Goal: Register for event/course

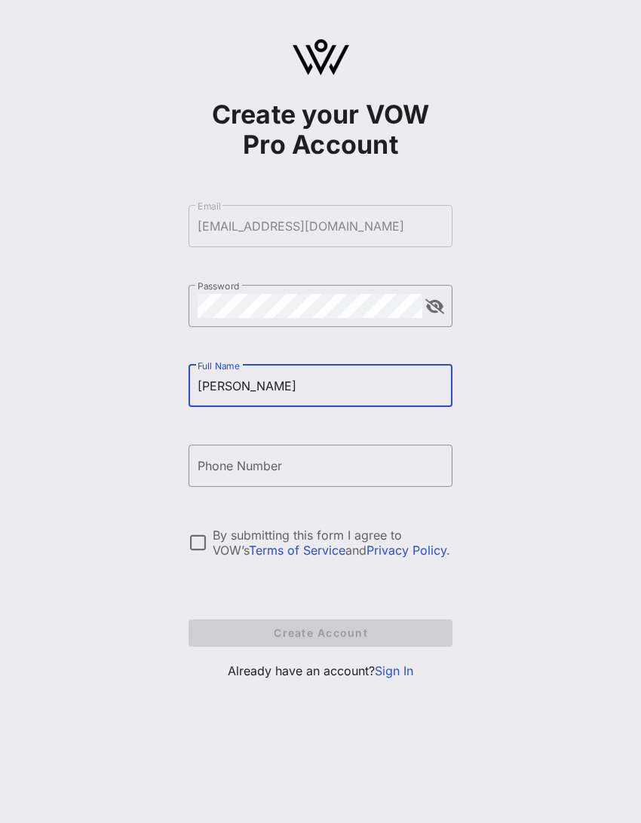
type input "[PERSON_NAME]"
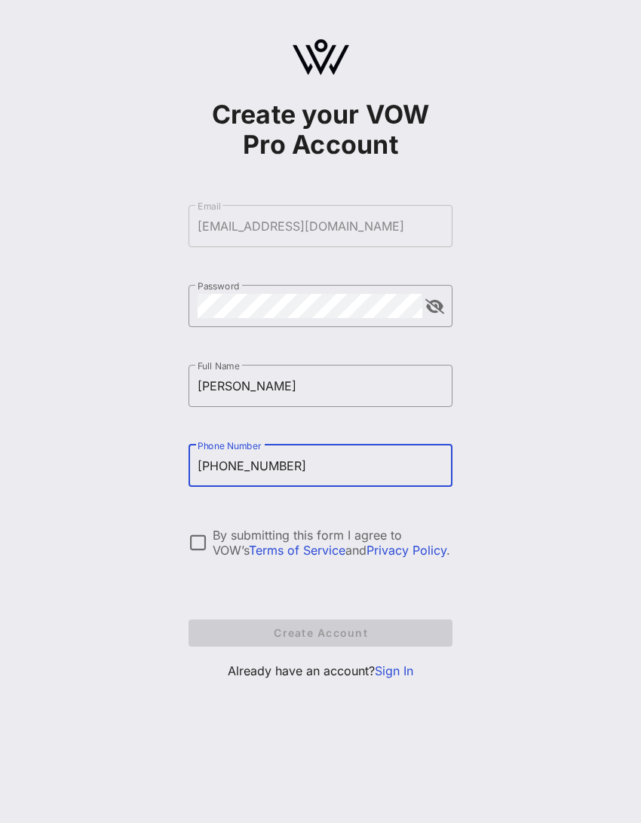
type input "[PHONE_NUMBER]"
click at [204, 417] on div at bounding box center [198, 543] width 26 height 26
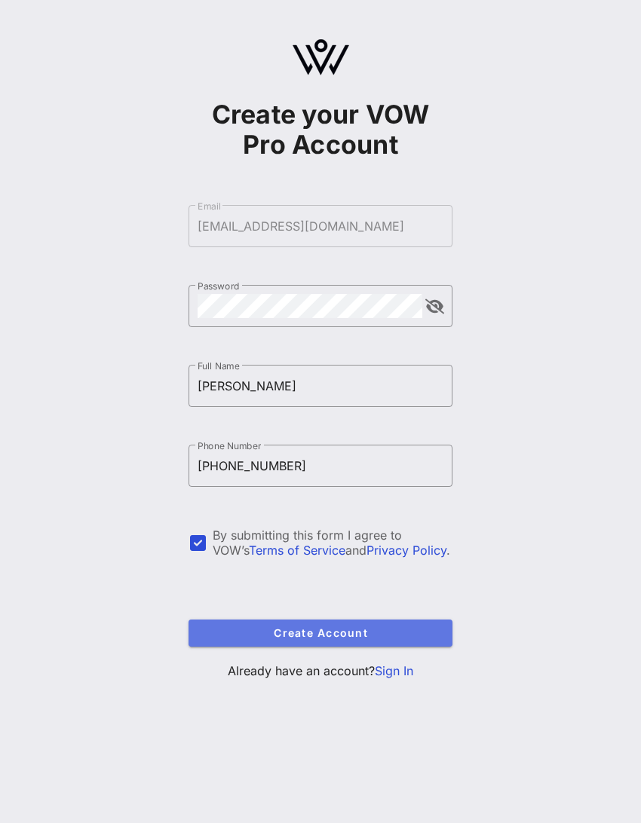
click at [278, 417] on button "Create Account" at bounding box center [320, 633] width 264 height 27
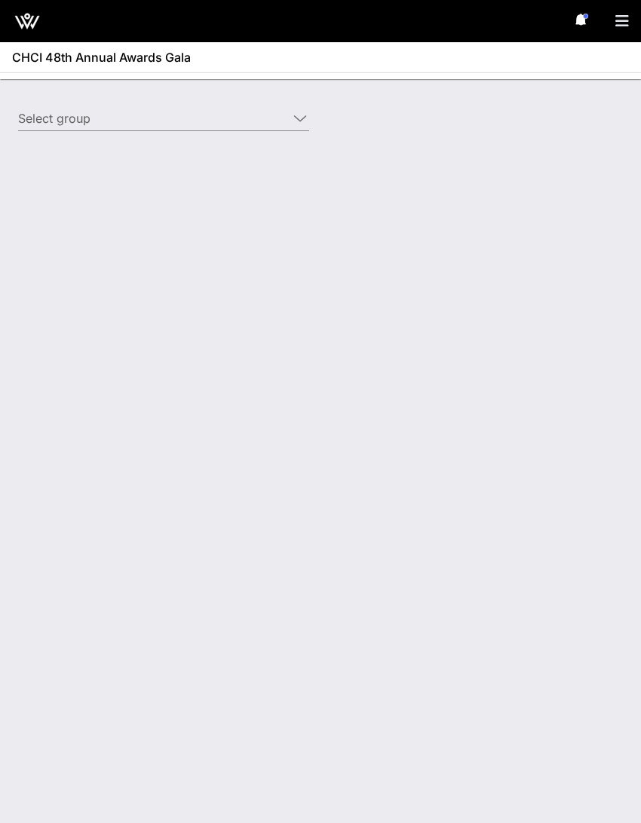
type input "National Association of Broadcasters (NAB) (National Association of Broadcaster…"
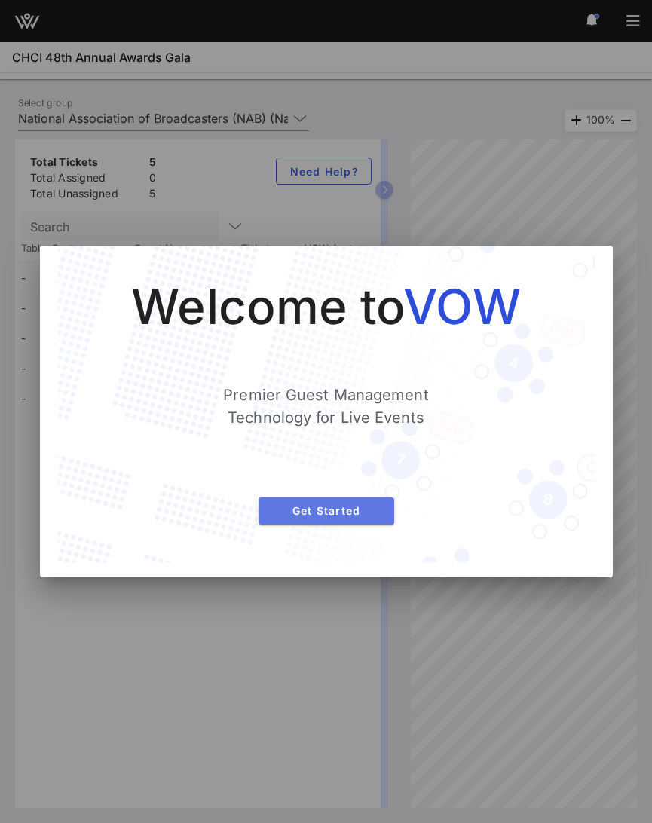
click at [366, 417] on span "Get Started" at bounding box center [327, 510] width 112 height 13
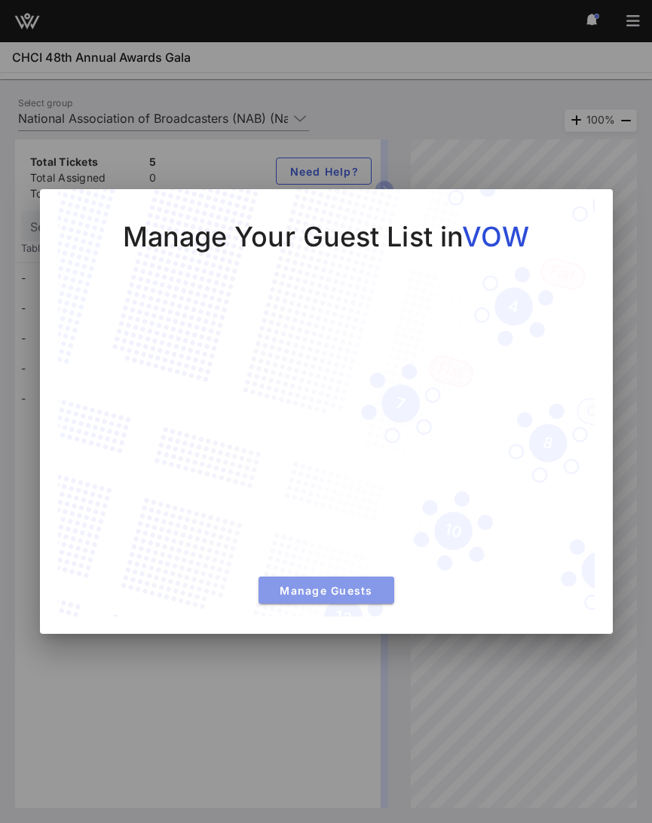
click at [356, 417] on button "Manage Guests" at bounding box center [327, 590] width 136 height 27
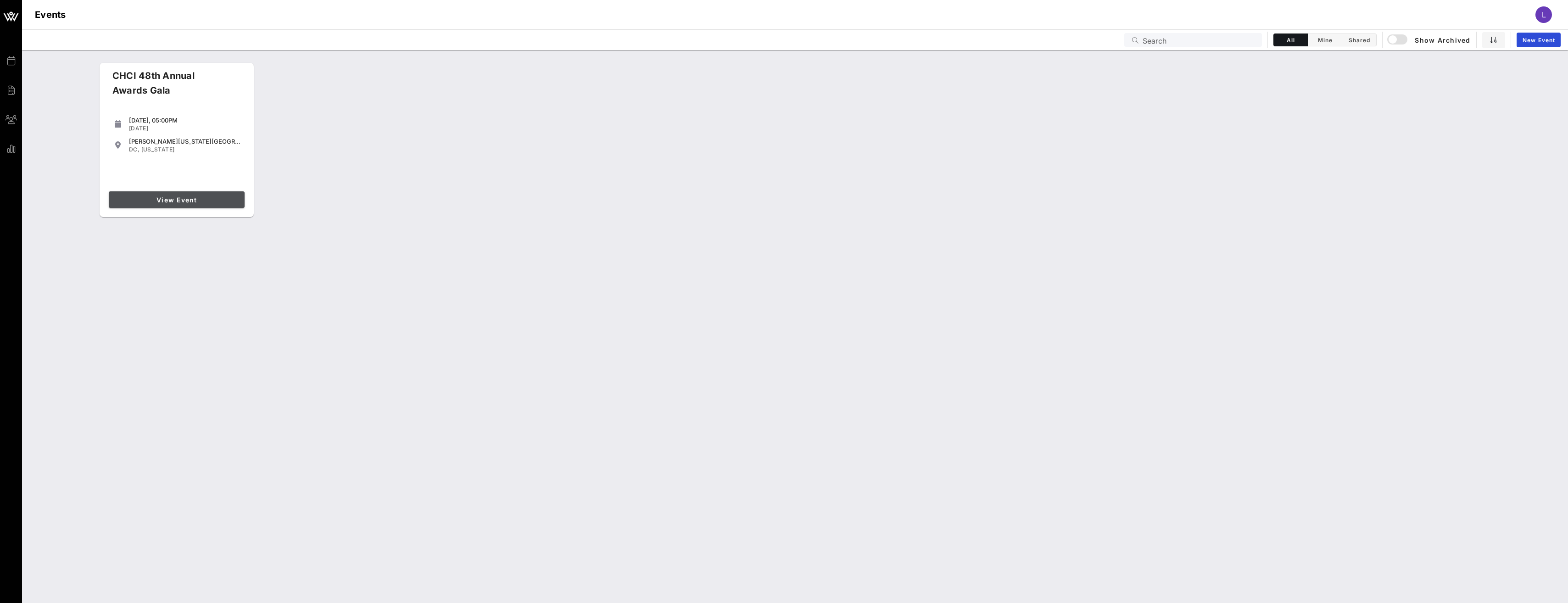
click at [156, 194] on link "View Event" at bounding box center [177, 199] width 136 height 16
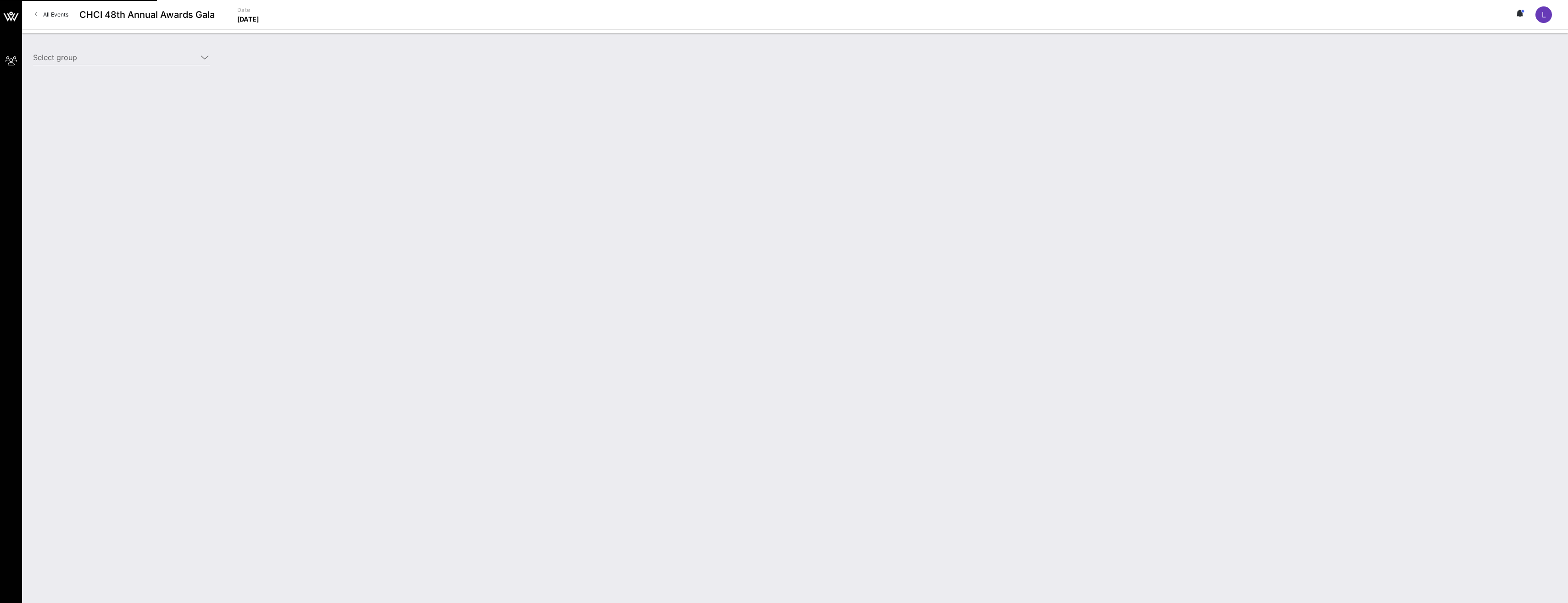
type input "National Association of Broadcasters (NAB) (National Association of Broadcaster…"
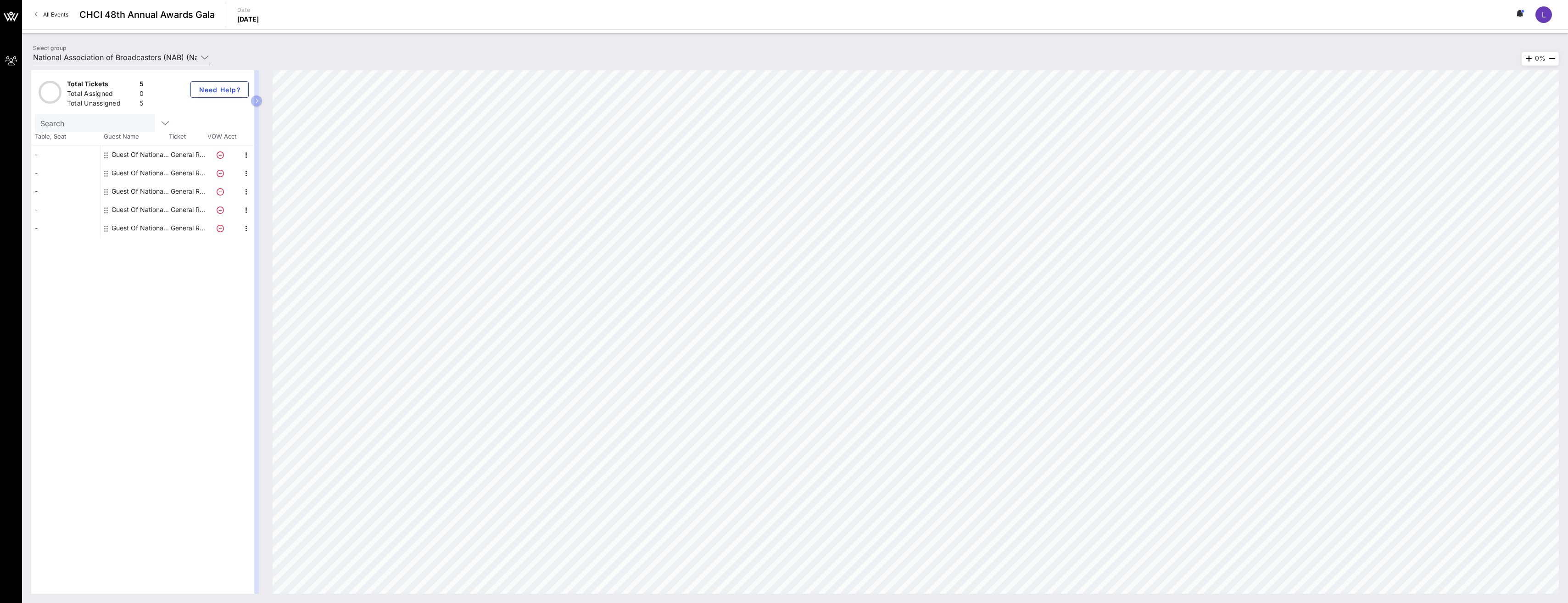
click at [141, 156] on div "Guest Of National Association of Broadcasters (NAB)" at bounding box center [140, 155] width 58 height 18
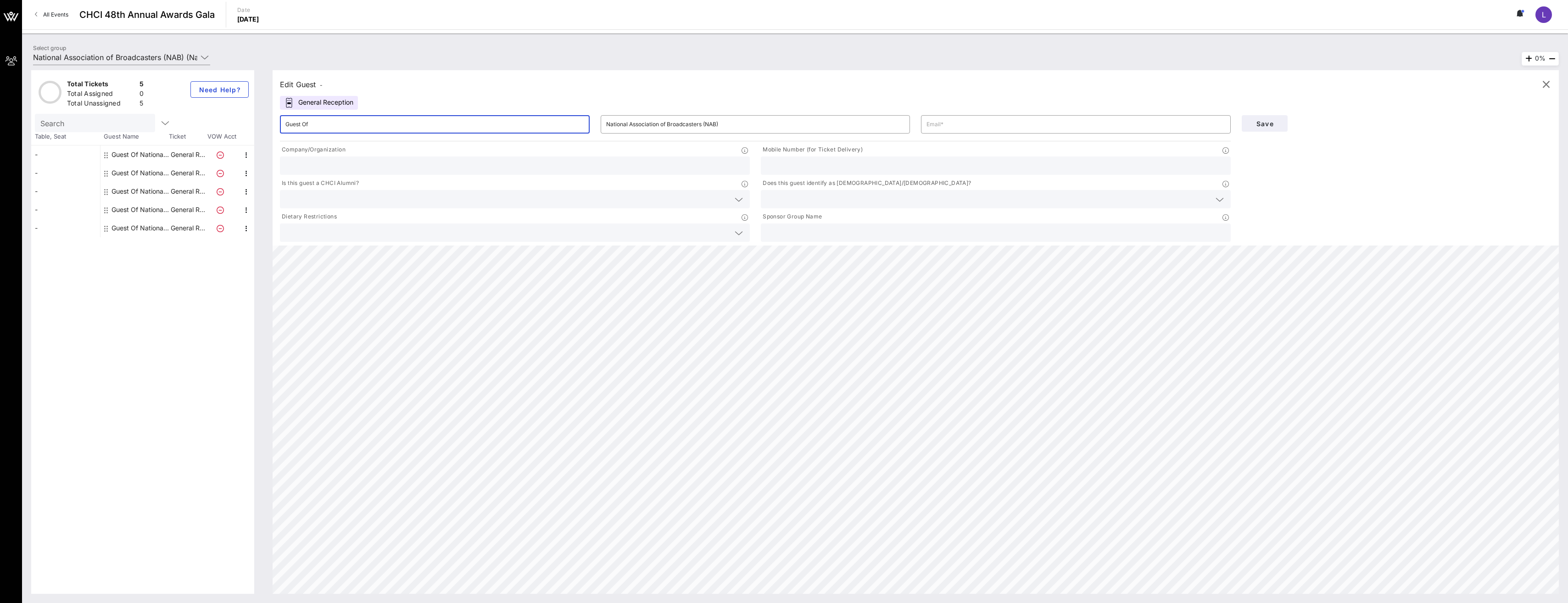
click at [305, 131] on input "Guest Of" at bounding box center [435, 124] width 299 height 15
drag, startPoint x: 322, startPoint y: 125, endPoint x: 257, endPoint y: 126, distance: 65.0
click at [257, 126] on div "Total Tickets 5 Total Assigned 0 Total Unassigned 5 Need Help? Search Table, Se…" at bounding box center [795, 332] width 1528 height 523
click at [340, 124] on input "Guest Of" at bounding box center [435, 124] width 299 height 15
click at [390, 128] on input "text" at bounding box center [1076, 124] width 299 height 15
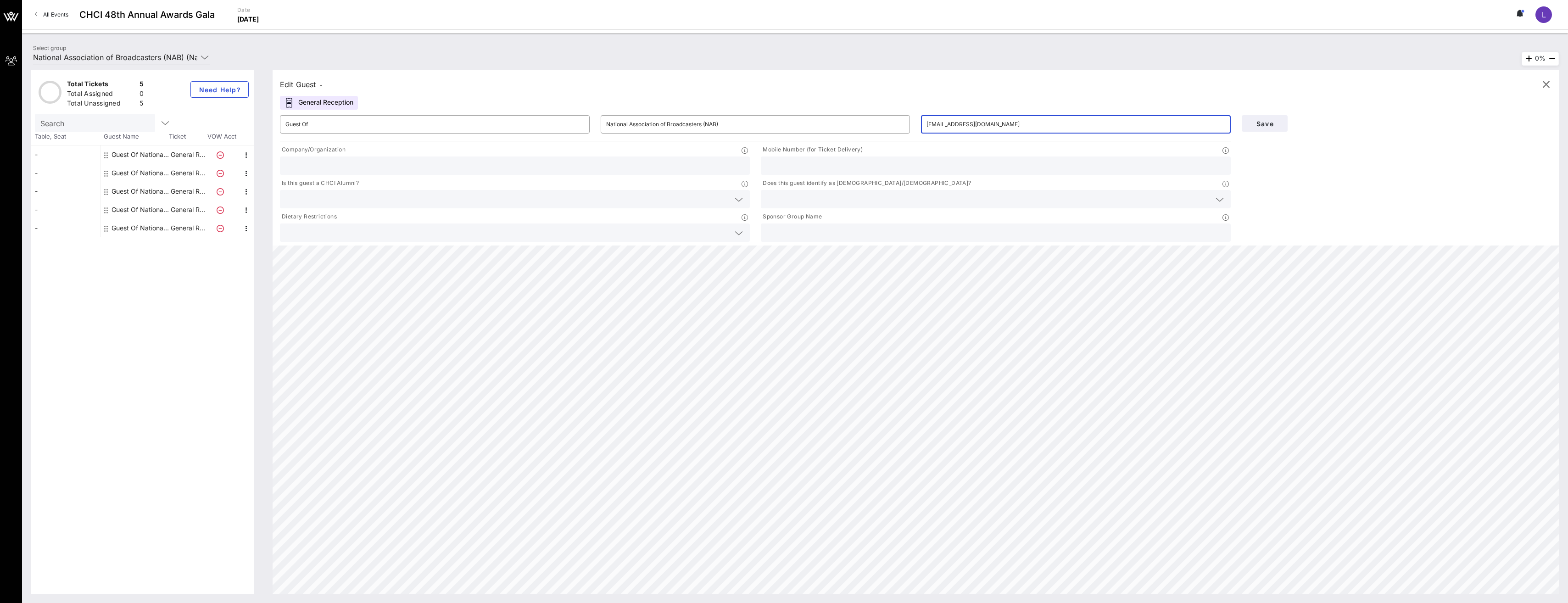
type input "[EMAIL_ADDRESS][DOMAIN_NAME]"
click at [390, 125] on span "Save" at bounding box center [1264, 124] width 31 height 8
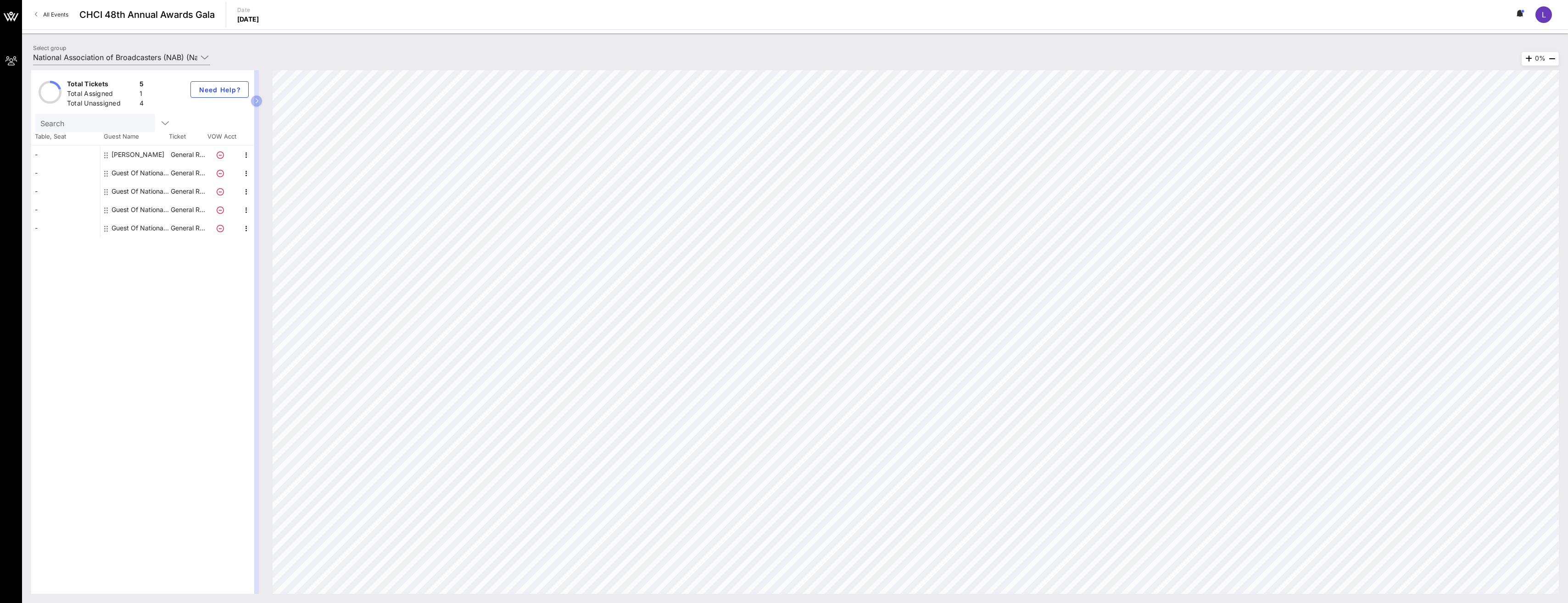
click at [155, 175] on div "Guest Of National Association of Broadcasters (NAB)" at bounding box center [140, 173] width 58 height 18
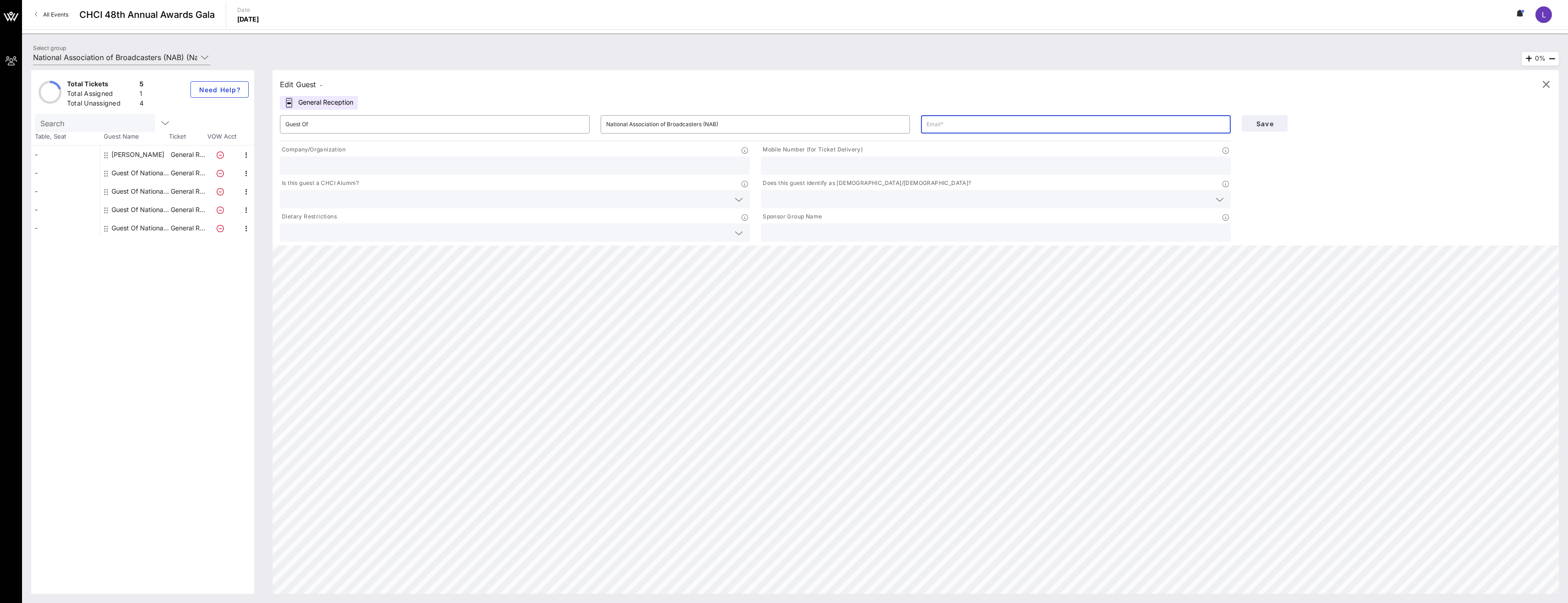
click at [390, 126] on input "text" at bounding box center [1076, 124] width 299 height 15
type input "[PERSON_NAME][EMAIL_ADDRESS][DOMAIN_NAME]"
click at [390, 124] on span "Save" at bounding box center [1264, 124] width 31 height 8
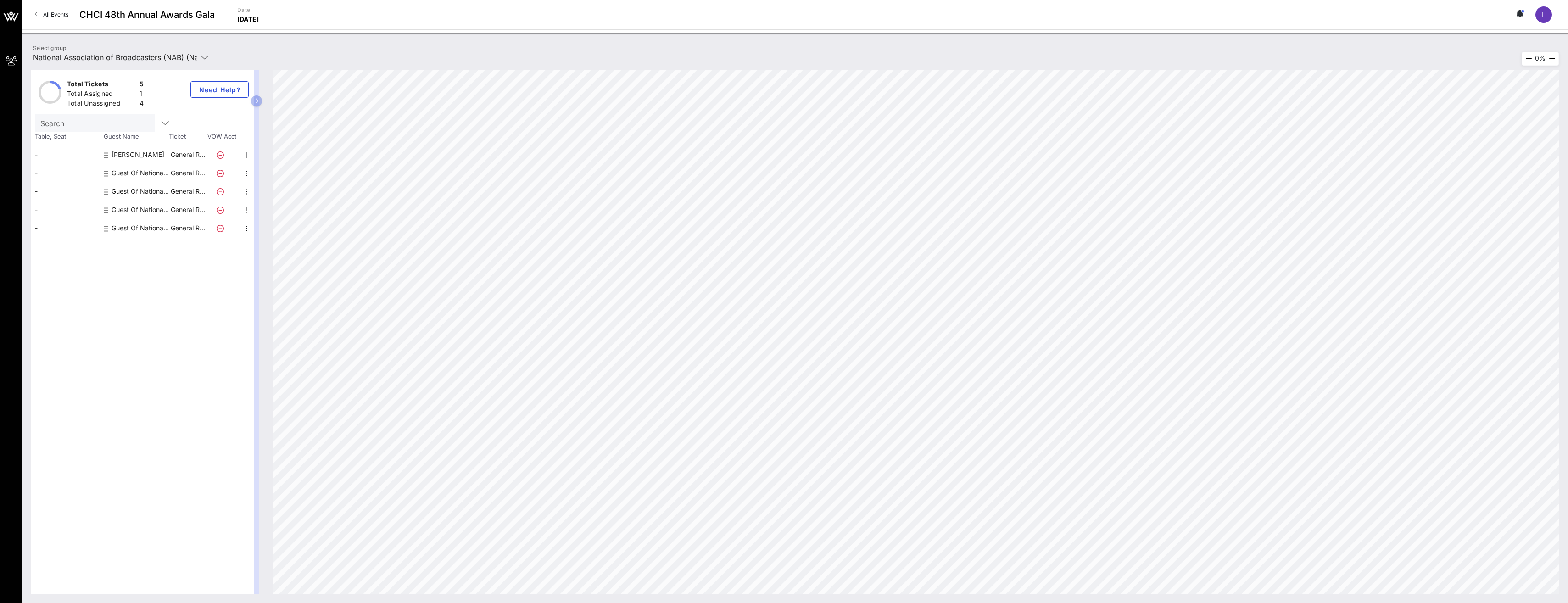
click at [165, 176] on div "Guest Of National Association of Broadcasters (NAB)" at bounding box center [140, 173] width 58 height 18
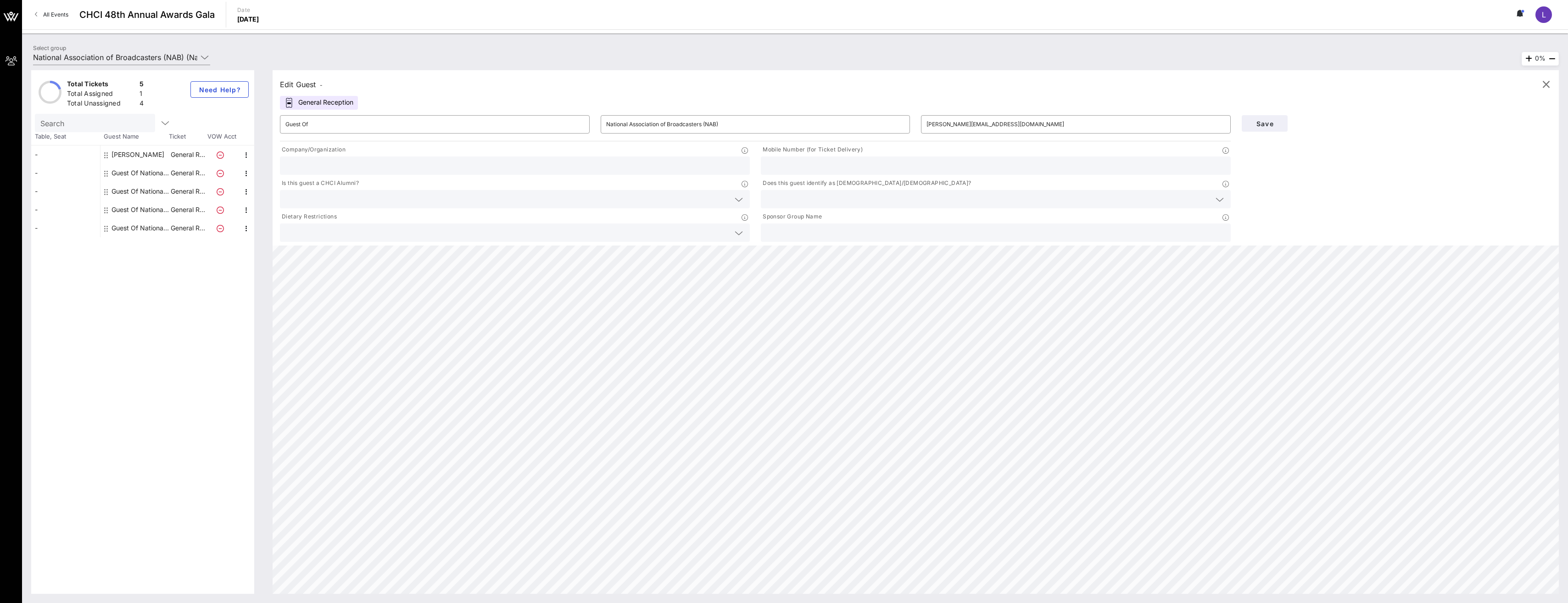
click at [152, 180] on div "Guest Of National Association of Broadcasters (NAB)" at bounding box center [140, 173] width 58 height 18
click at [115, 150] on div "[PERSON_NAME]" at bounding box center [138, 155] width 53 height 18
type input "[PERSON_NAME]"
type input "[EMAIL_ADDRESS][DOMAIN_NAME]"
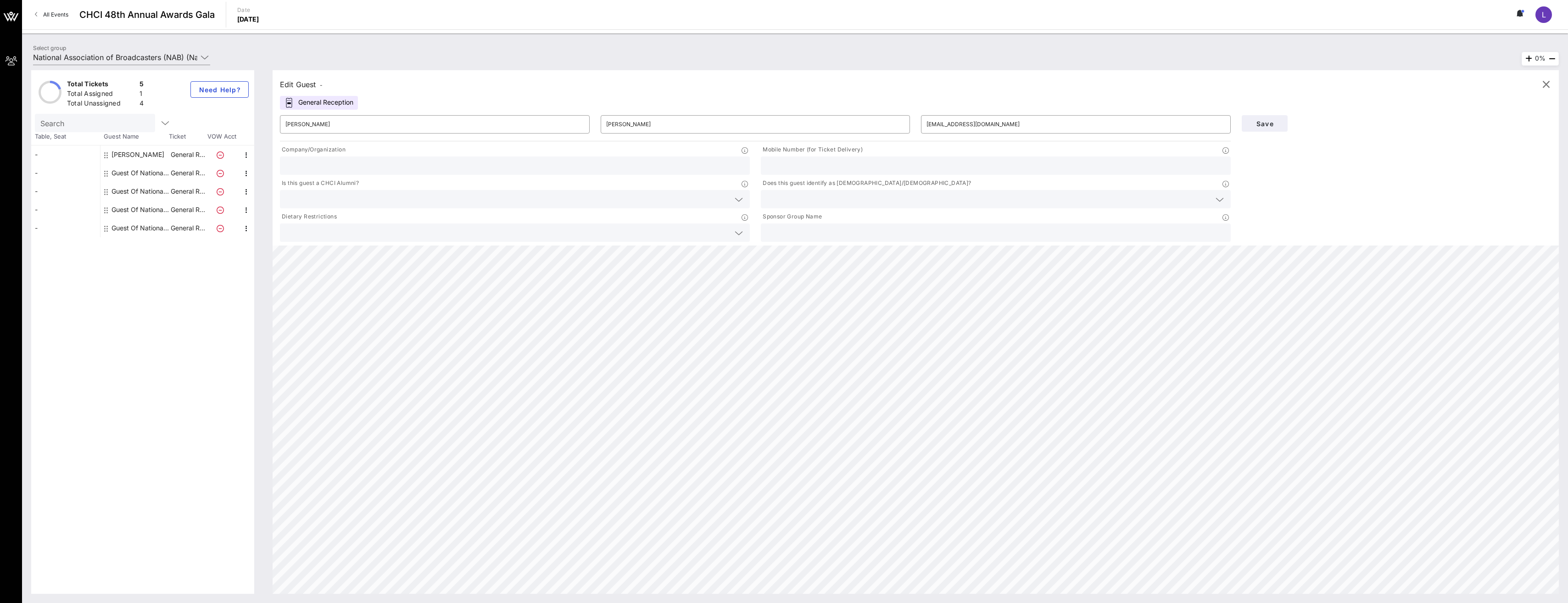
click at [146, 172] on div "Guest Of National Association of Broadcasters (NAB)" at bounding box center [140, 173] width 58 height 18
type input "Guest Of"
type input "National Association of Broadcasters (NAB)"
type input "[PERSON_NAME][EMAIL_ADDRESS][DOMAIN_NAME]"
click at [347, 120] on input "Guest Of" at bounding box center [435, 124] width 299 height 15
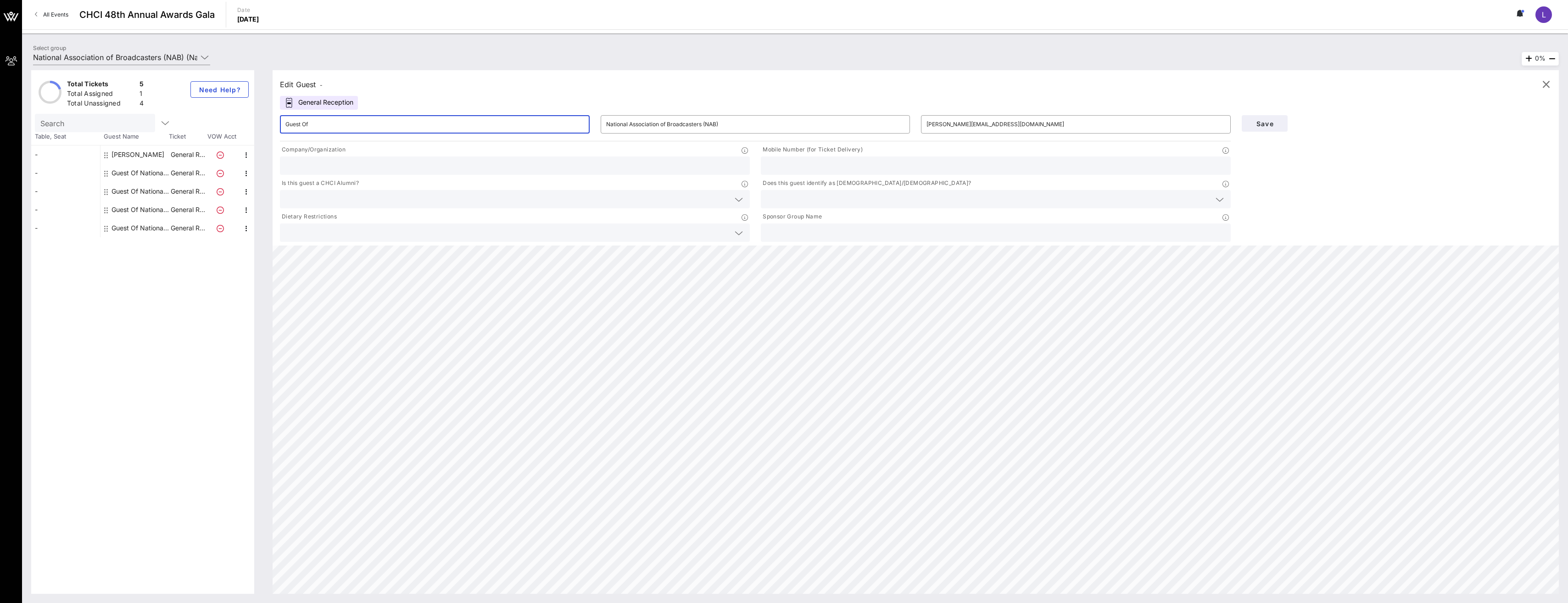
drag, startPoint x: 347, startPoint y: 120, endPoint x: 215, endPoint y: 108, distance: 132.5
click at [215, 108] on div "Total Tickets 5 Total Assigned 1 Total Unassigned 4 Need Help? Search Table, Se…" at bounding box center [795, 332] width 1528 height 523
type input "[PERSON_NAME]"
click at [390, 161] on input "text" at bounding box center [515, 166] width 459 height 12
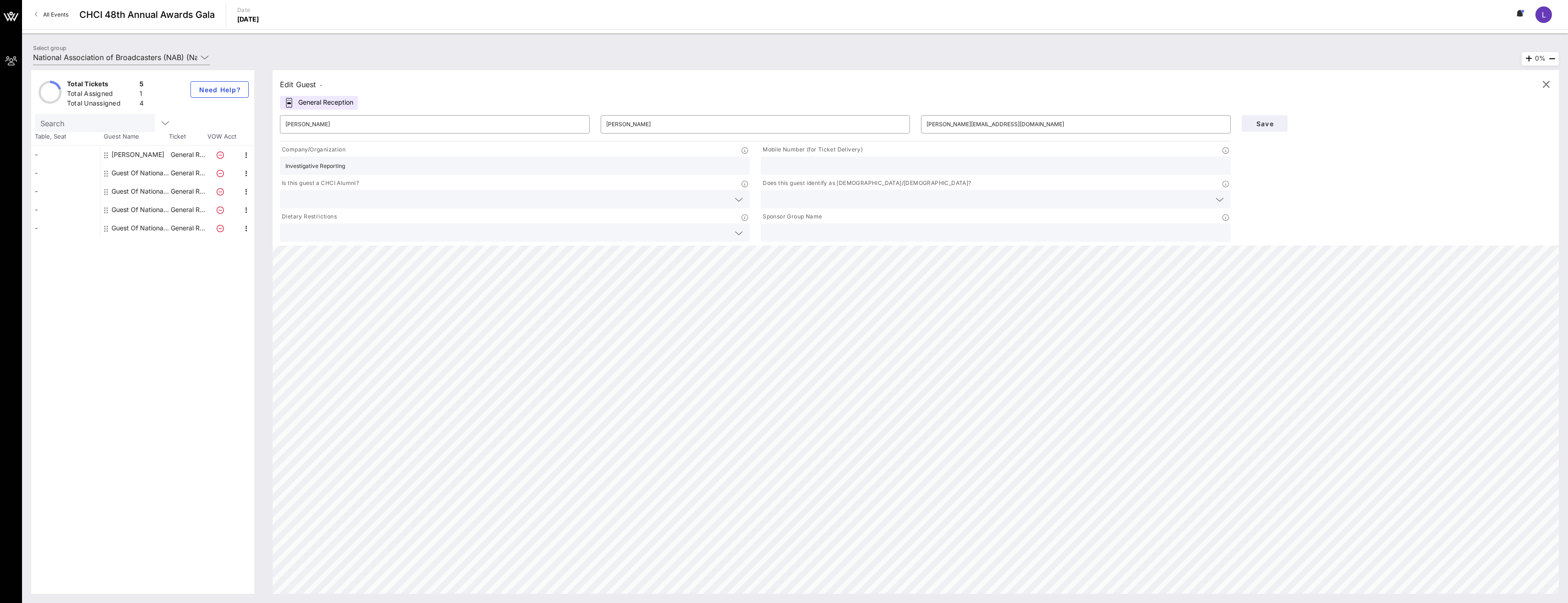
drag, startPoint x: 334, startPoint y: 165, endPoint x: 295, endPoint y: 162, distance: 39.1
click at [295, 162] on input "Investigative Reporting" at bounding box center [515, 166] width 459 height 12
click at [353, 164] on input "Investigative Reporting" at bounding box center [515, 166] width 459 height 12
click at [344, 164] on input "Investigative Reporting" at bounding box center [515, 166] width 459 height 12
click at [362, 168] on input "Investigative Reporting" at bounding box center [515, 166] width 459 height 12
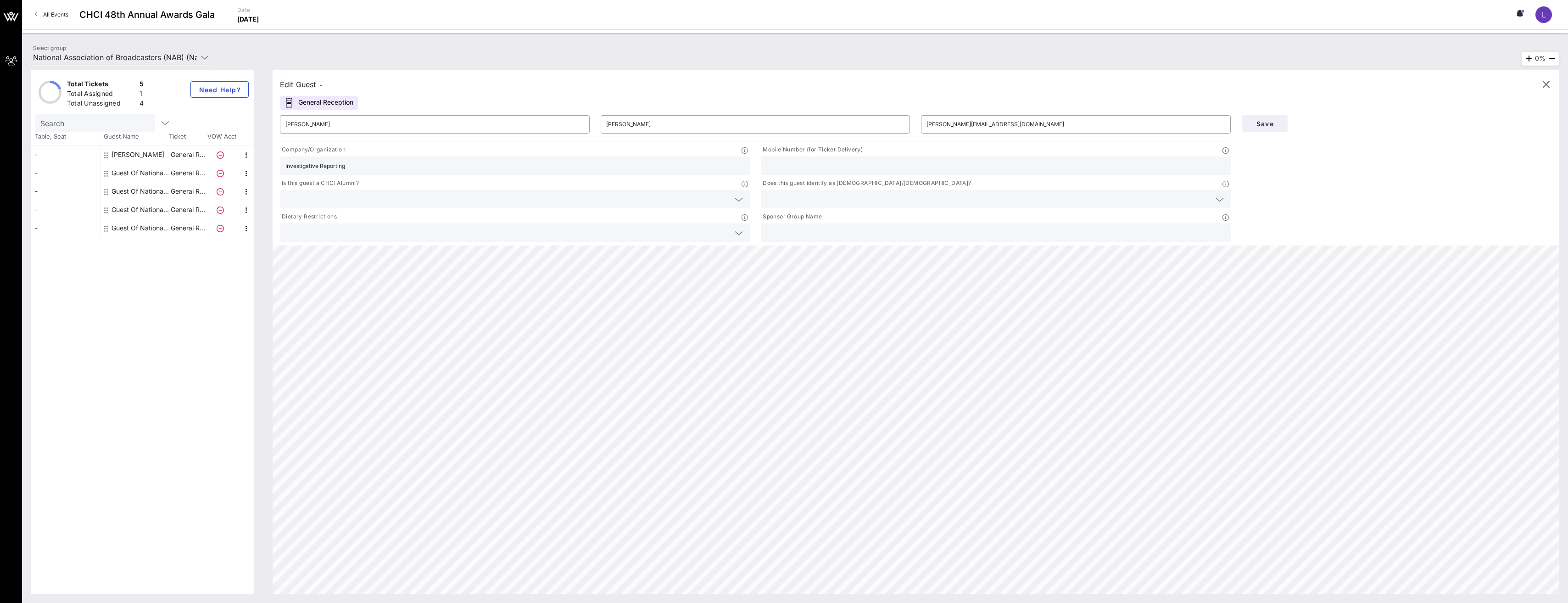
drag, startPoint x: 359, startPoint y: 166, endPoint x: 269, endPoint y: 164, distance: 90.0
click at [269, 164] on div "Edit Guest - General Reception ​ [PERSON_NAME] ​ [PERSON_NAME] ​ [PERSON_NAME][…" at bounding box center [911, 332] width 1295 height 523
paste input "Investigative Reporters and Editors"
type input "Investigative Reporters and Editors"
click at [390, 208] on div at bounding box center [996, 199] width 459 height 18
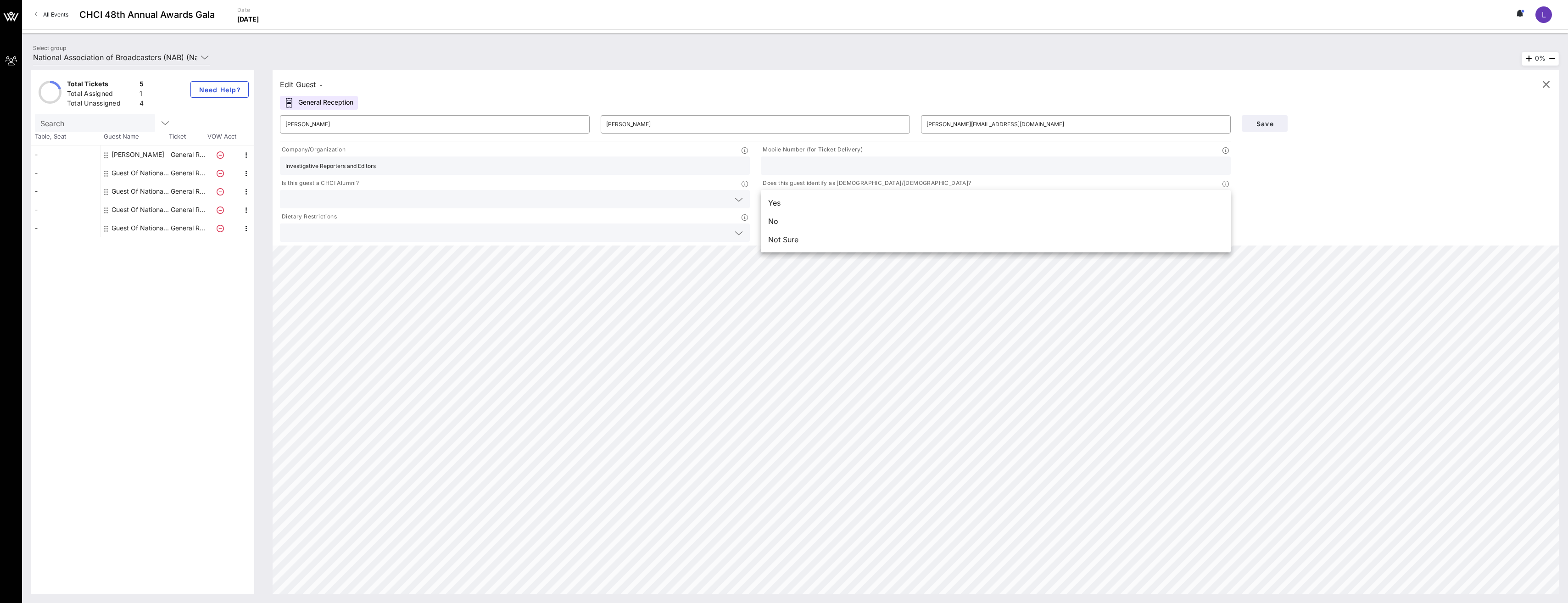
click at [390, 208] on div "Yes" at bounding box center [996, 203] width 470 height 18
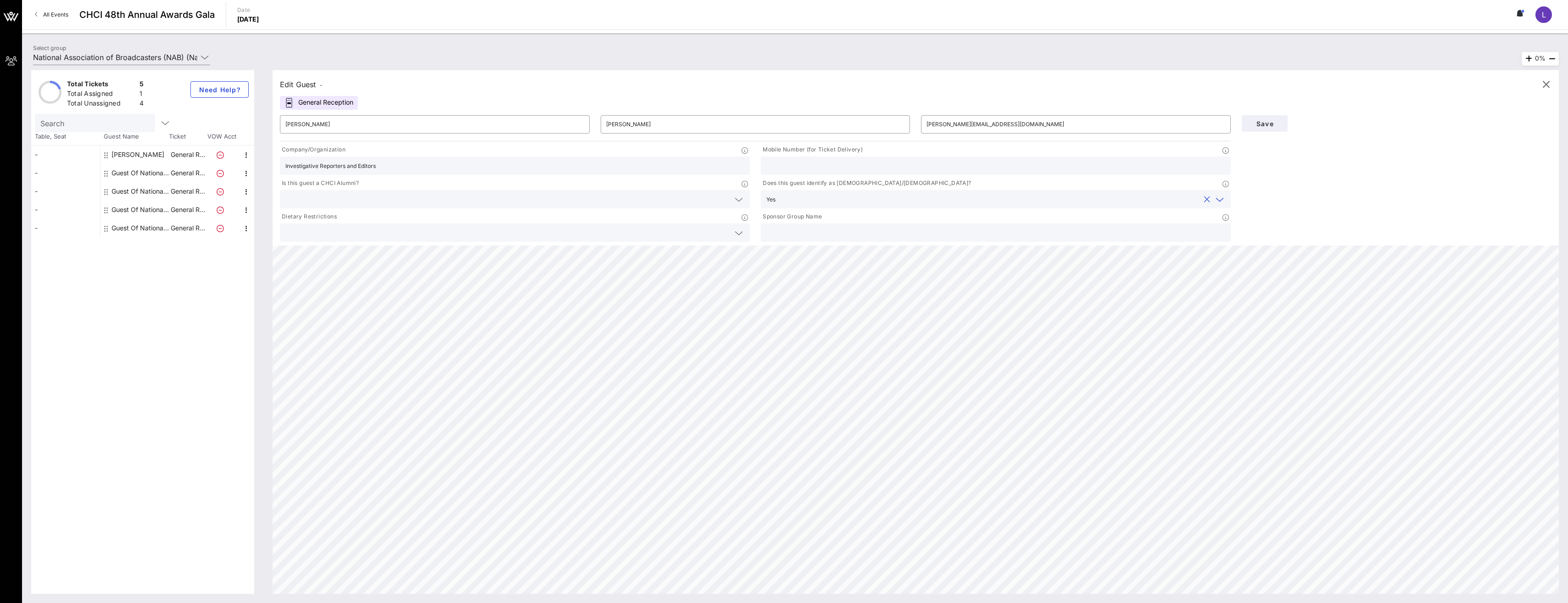
click at [390, 172] on div at bounding box center [996, 166] width 459 height 18
type input "3018529547"
click at [390, 130] on button "Save" at bounding box center [1264, 123] width 46 height 16
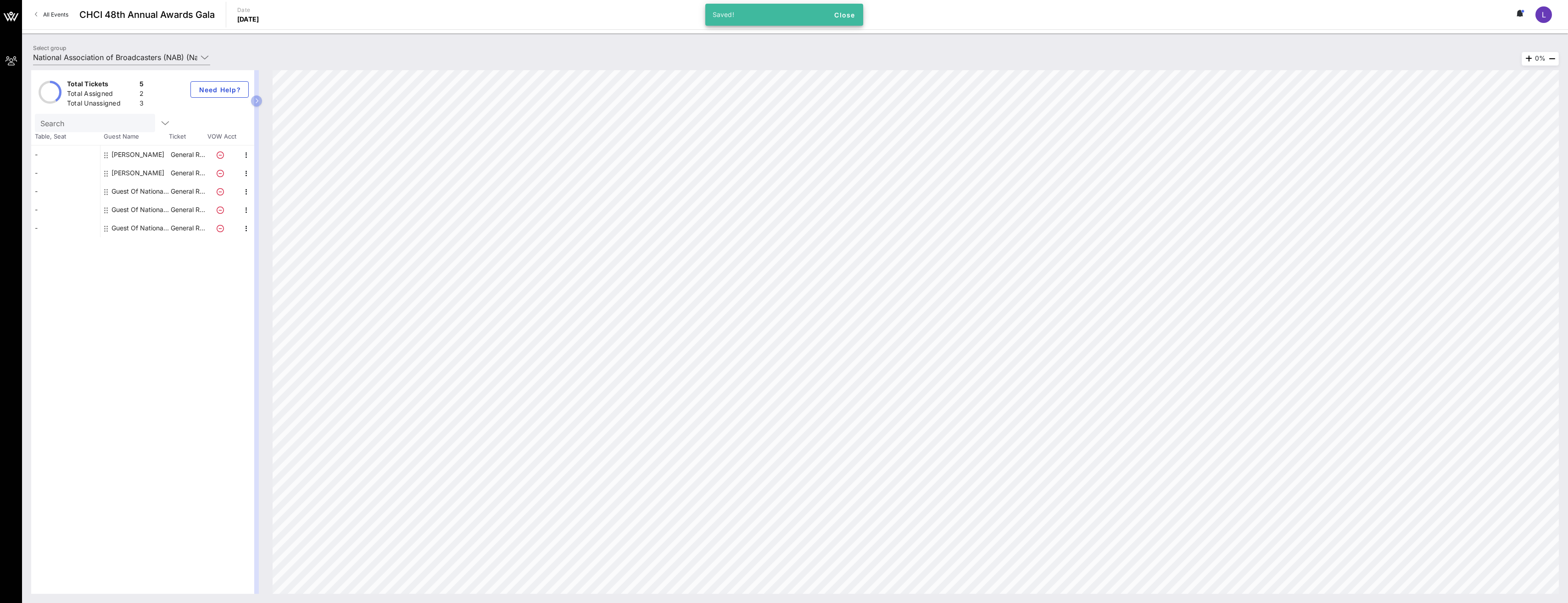
click at [156, 179] on div "[PERSON_NAME]" at bounding box center [138, 173] width 53 height 18
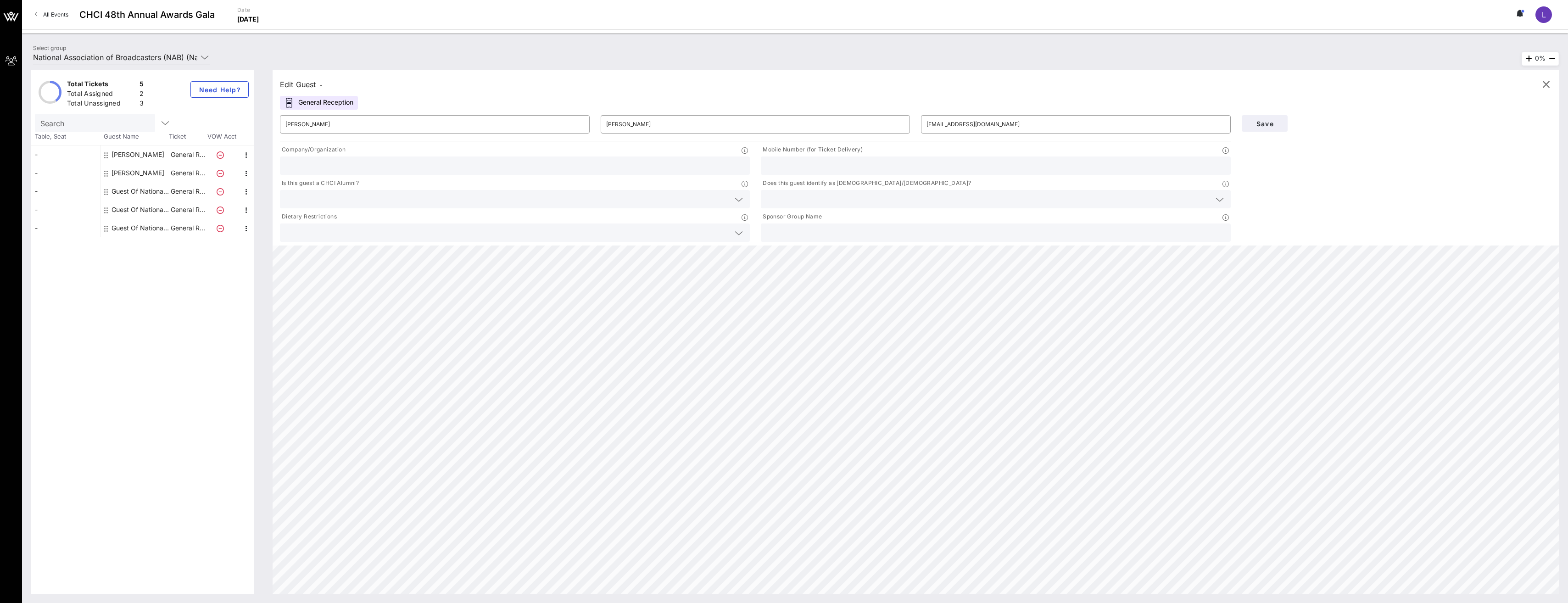
click at [390, 163] on input "text" at bounding box center [515, 166] width 459 height 12
type input "NAB"
click at [390, 166] on input "text" at bounding box center [996, 166] width 459 height 12
click at [390, 181] on div "Does this guest identify as [DEMOGRAPHIC_DATA]/[DEMOGRAPHIC_DATA]?" at bounding box center [996, 184] width 470 height 12
click at [390, 201] on input "text" at bounding box center [989, 199] width 444 height 12
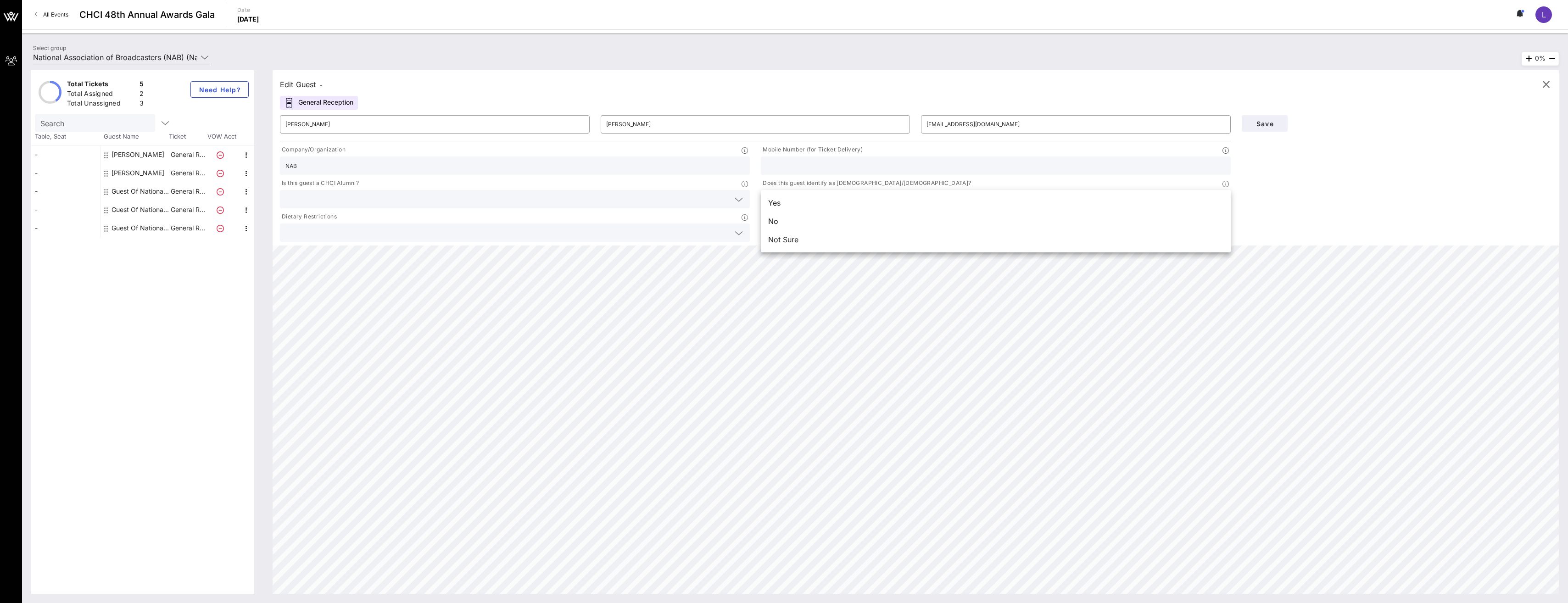
drag, startPoint x: 920, startPoint y: 232, endPoint x: 914, endPoint y: 217, distance: 16.2
click at [390, 217] on div "Yes No Not Sure" at bounding box center [996, 221] width 470 height 63
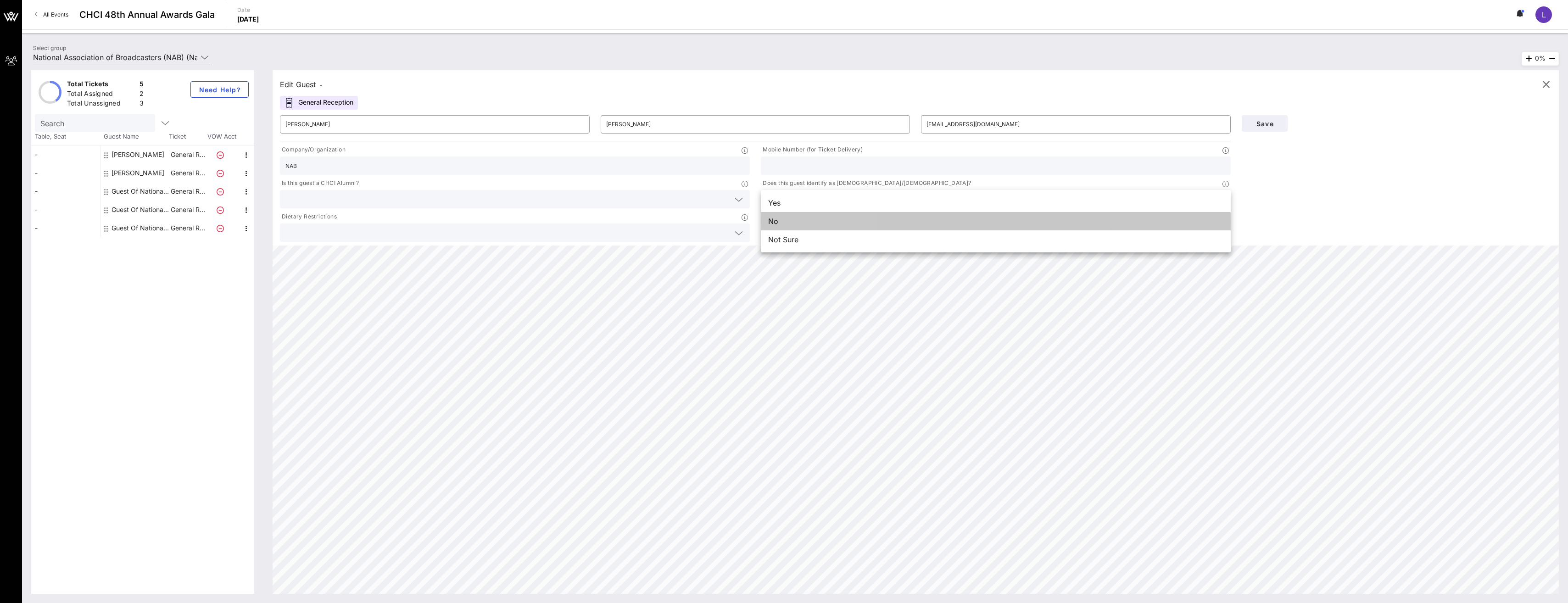
click at [390, 217] on div "No" at bounding box center [996, 221] width 470 height 18
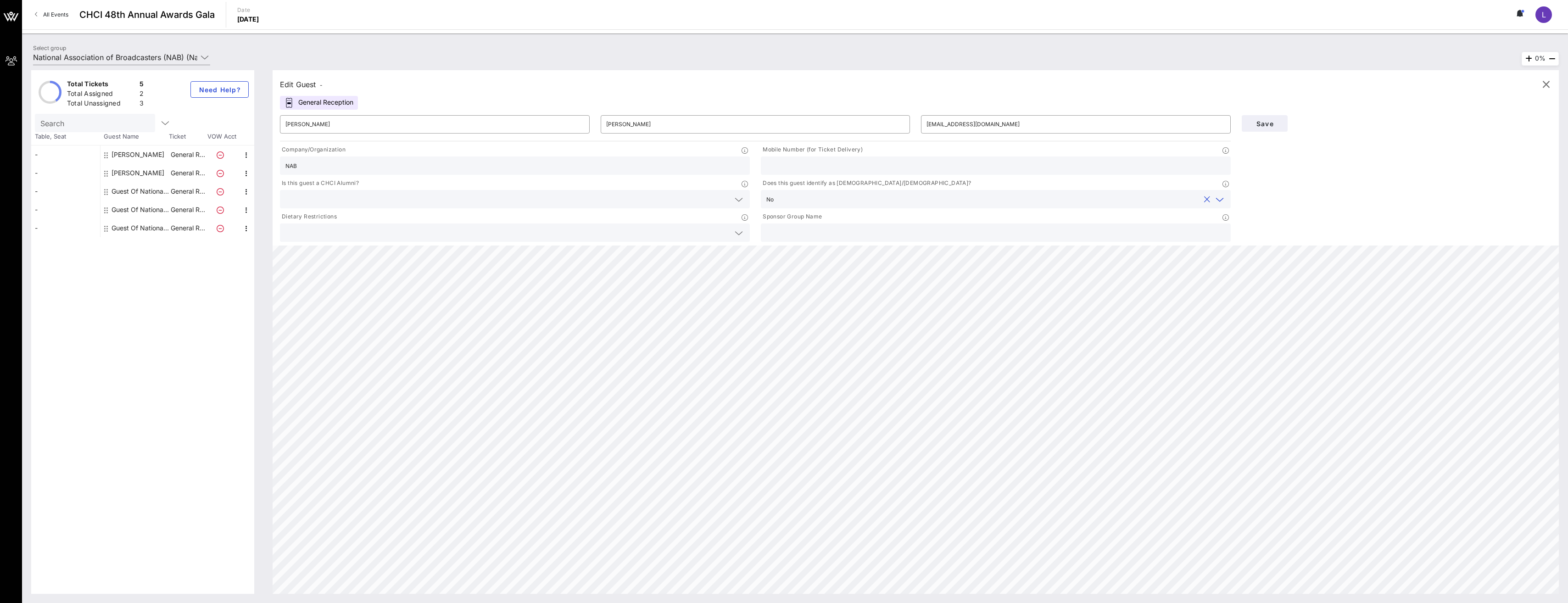
click at [390, 162] on input "text" at bounding box center [996, 166] width 459 height 12
type input "9043078896"
click at [390, 121] on span "Save" at bounding box center [1264, 124] width 31 height 8
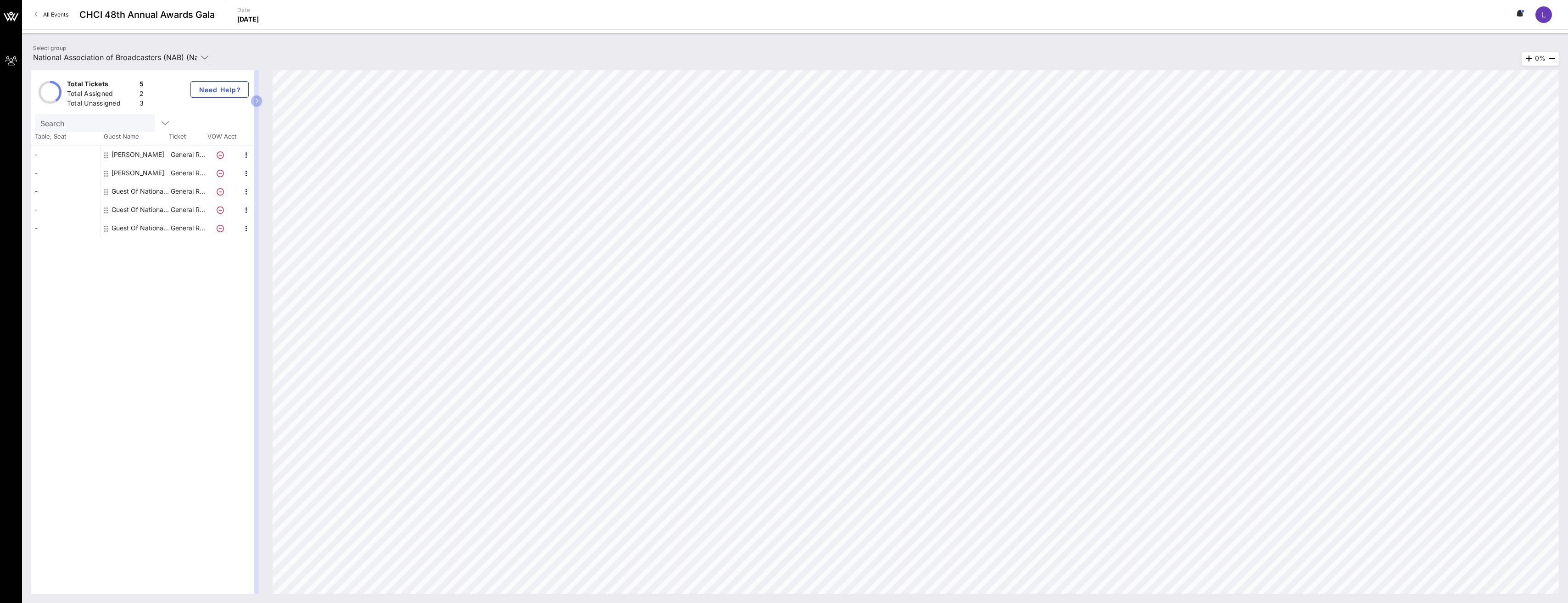
click at [189, 254] on div "Total Tickets 5 Total Assigned 2 Total Unassigned 3 Need Help? Search Table, Se…" at bounding box center [142, 332] width 223 height 523
click at [122, 193] on div "Guest Of National Association of Broadcasters (NAB)" at bounding box center [140, 191] width 58 height 18
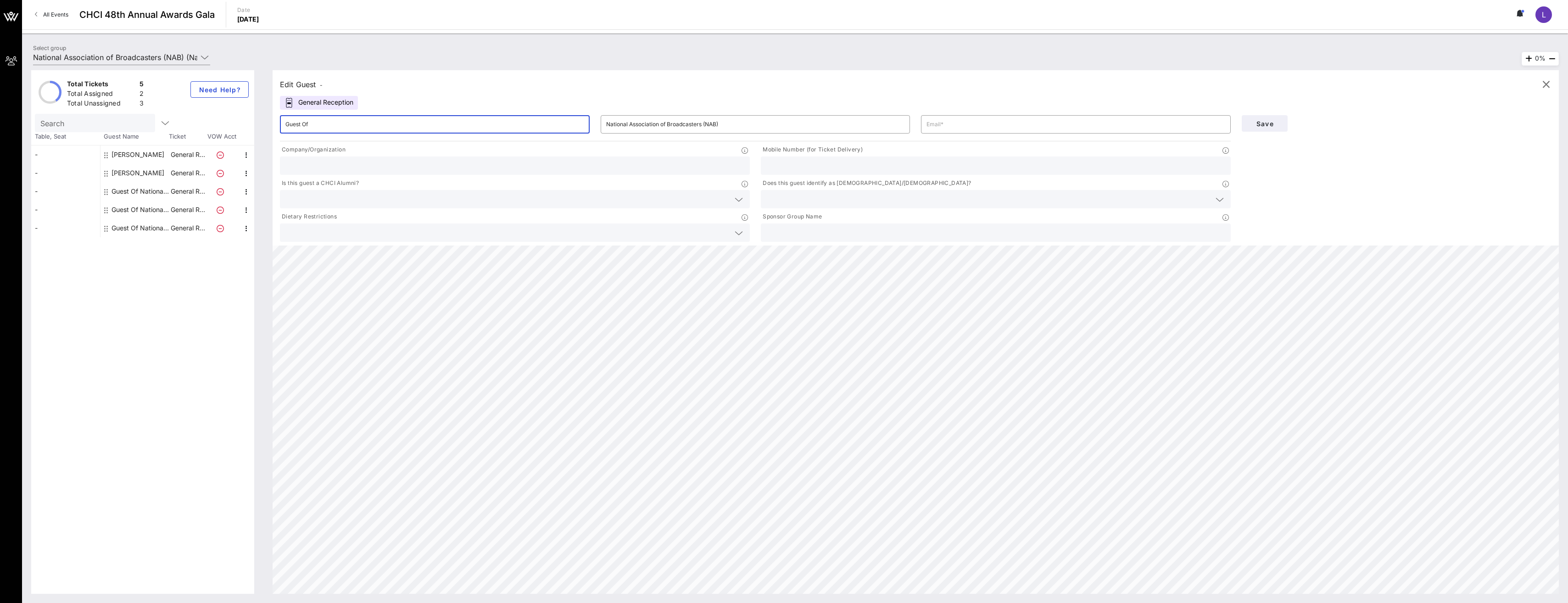
drag, startPoint x: 425, startPoint y: 128, endPoint x: 212, endPoint y: 120, distance: 213.2
click at [212, 120] on div "Total Tickets 5 Total Assigned 2 Total Unassigned 3 Need Help? Search Table, Se…" at bounding box center [795, 332] width 1528 height 523
type input "[PERSON_NAME]"
type input "[EMAIL_ADDRESS][DOMAIN_NAME]"
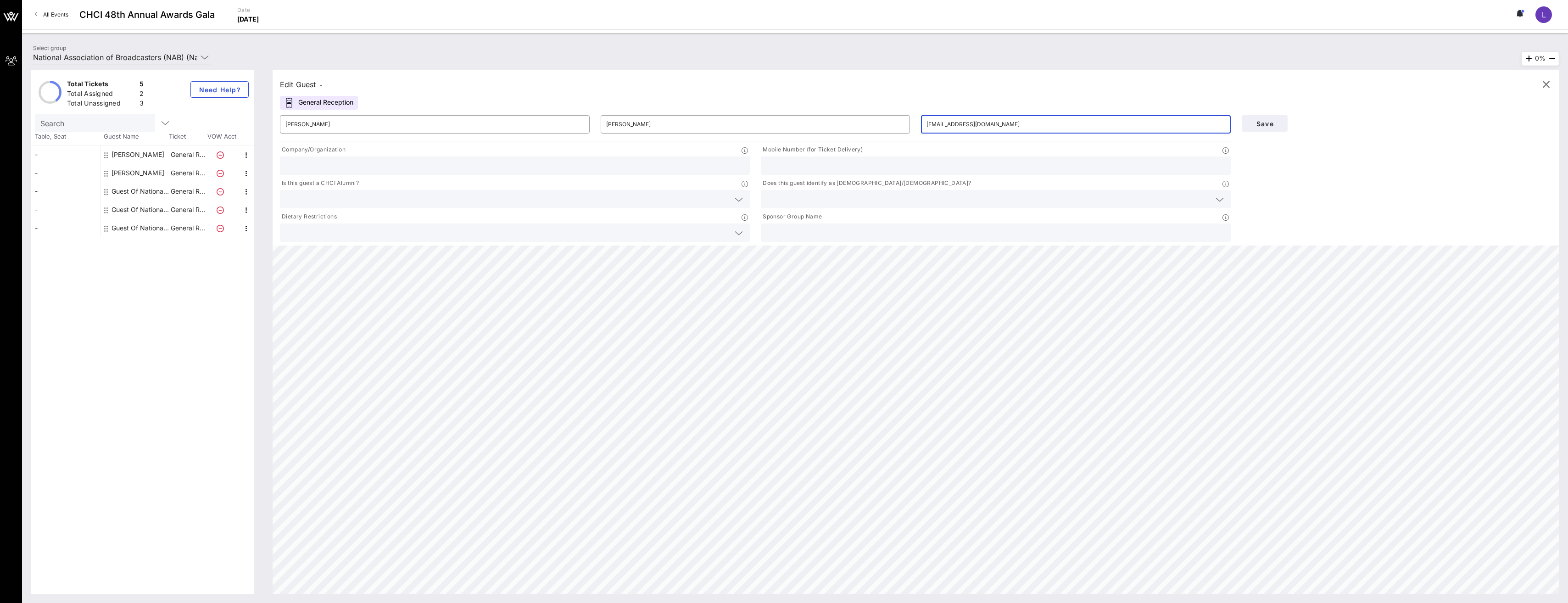
click at [390, 154] on div "Company/Organization" at bounding box center [515, 150] width 470 height 12
click at [390, 165] on input "text" at bounding box center [515, 166] width 459 height 12
type input "NAB Leadership Foundation"
click at [390, 202] on input "text" at bounding box center [989, 199] width 444 height 12
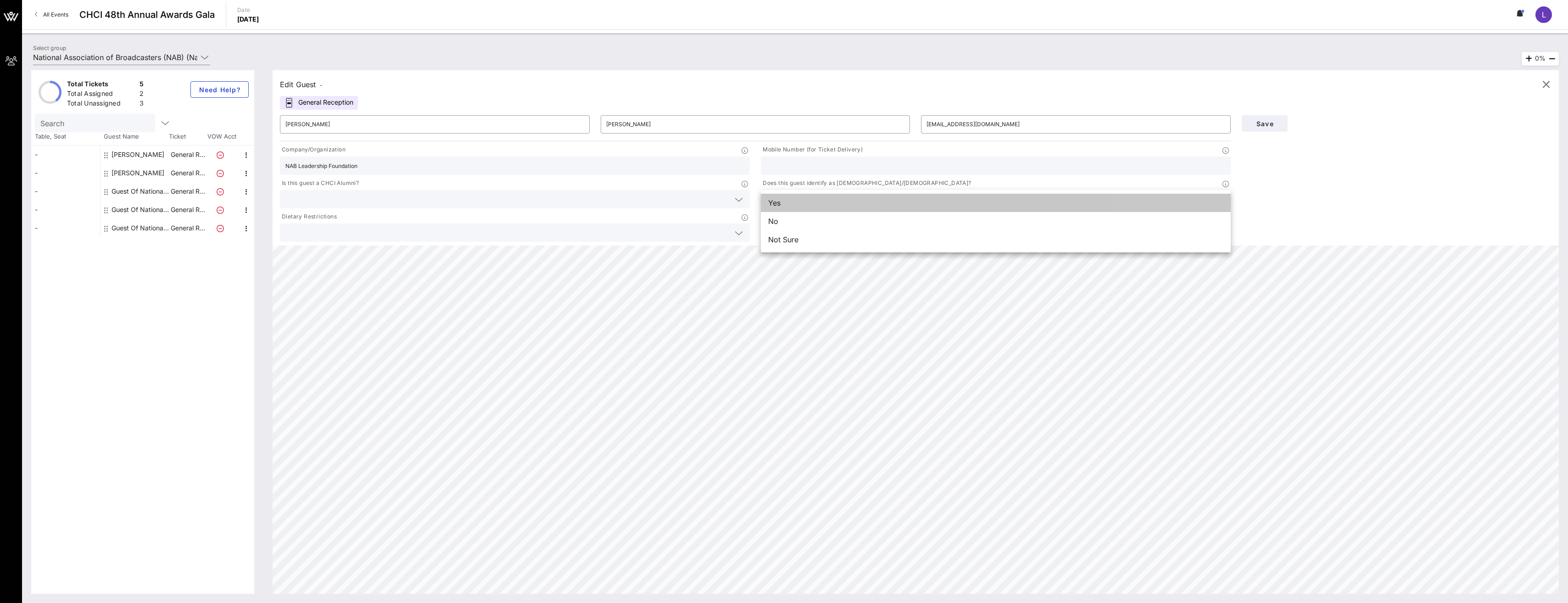
click at [390, 204] on div "Yes" at bounding box center [996, 203] width 470 height 18
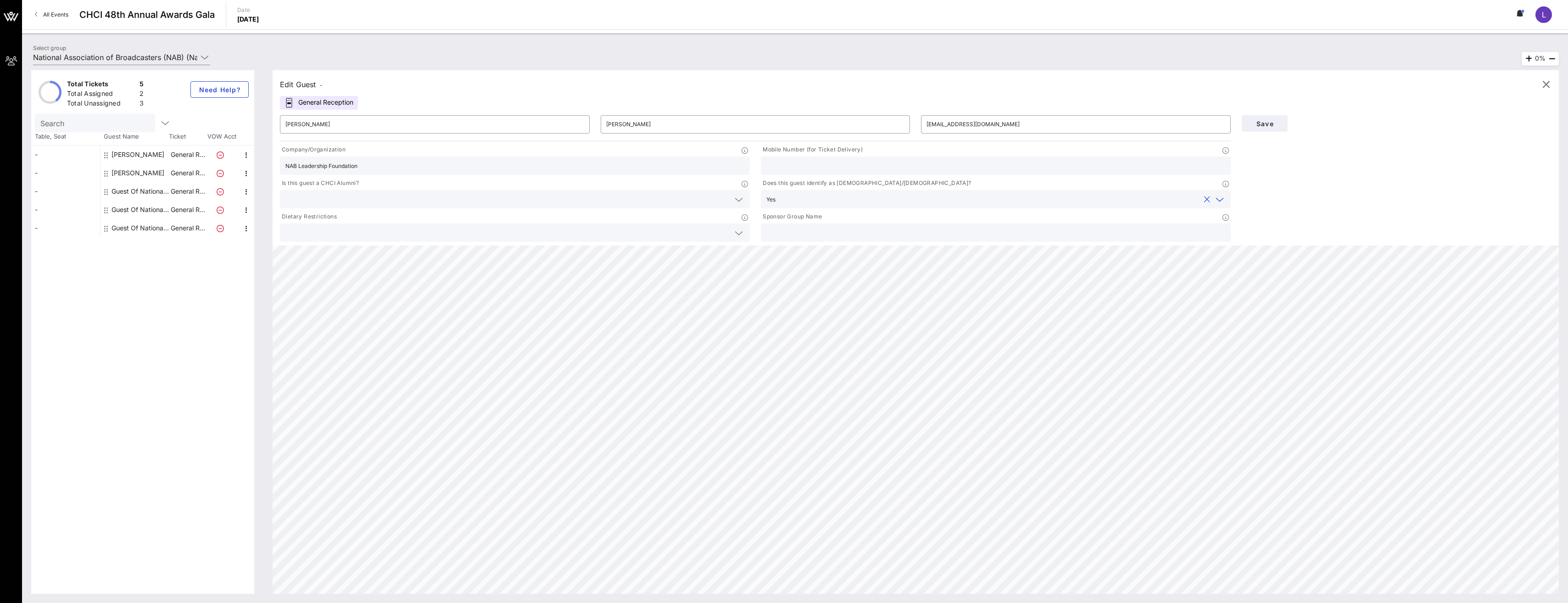
click at [390, 161] on input "text" at bounding box center [996, 166] width 459 height 12
type input "2026640125"
click at [361, 204] on input "text" at bounding box center [508, 199] width 444 height 12
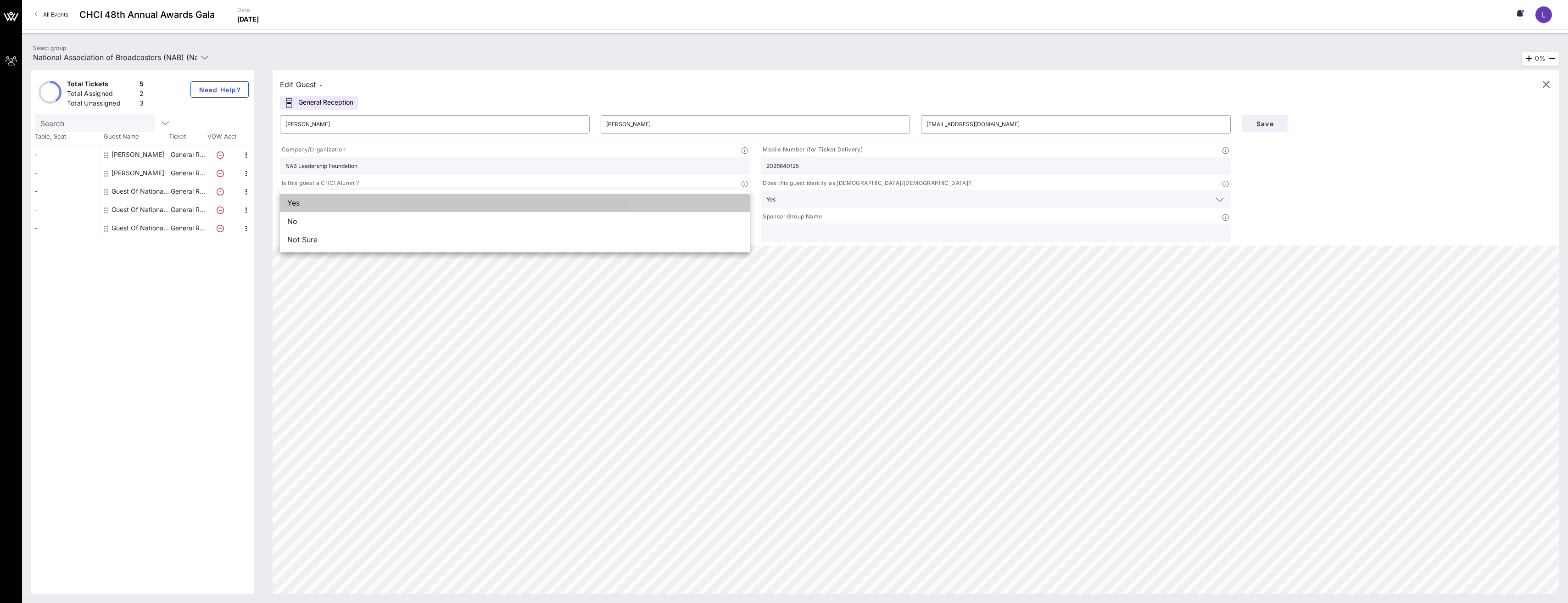
click at [361, 204] on div "Yes" at bounding box center [515, 203] width 470 height 18
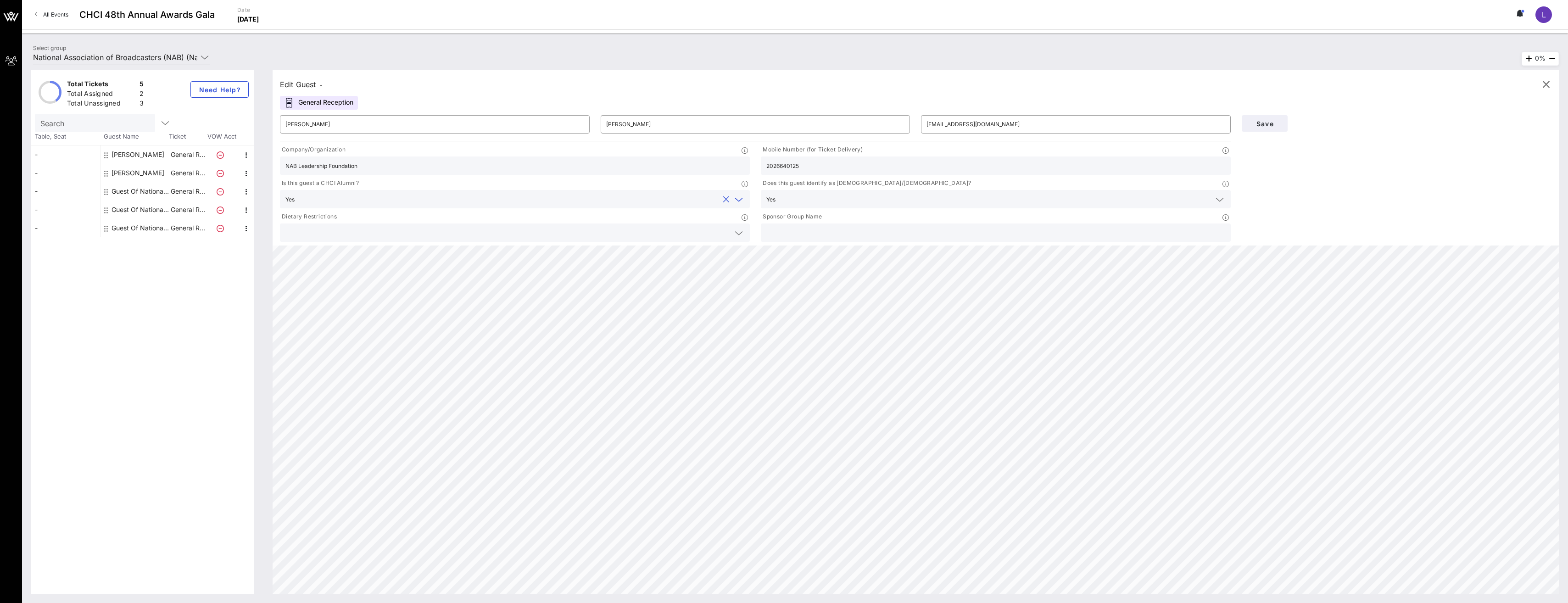
click at [390, 200] on button "clear icon" at bounding box center [726, 199] width 6 height 9
click at [390, 120] on button "Save" at bounding box center [1264, 123] width 46 height 16
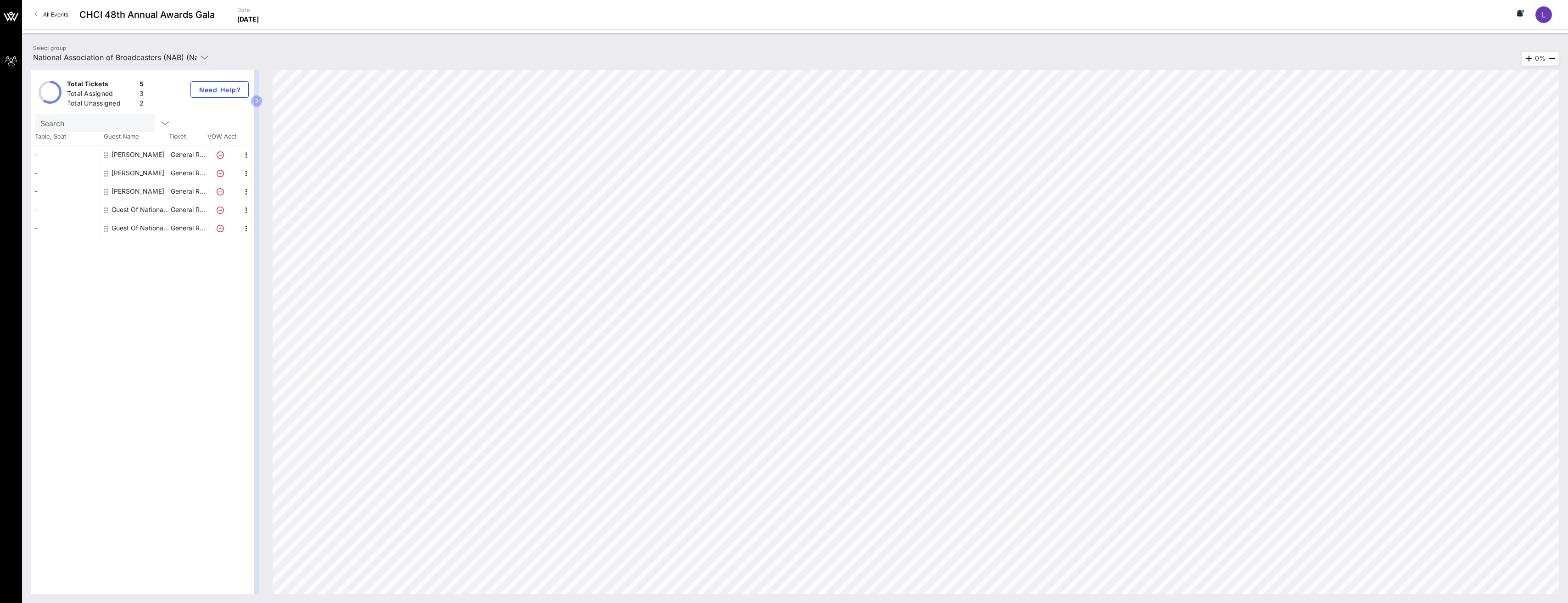
click at [51, 17] on span "All Events" at bounding box center [55, 14] width 25 height 7
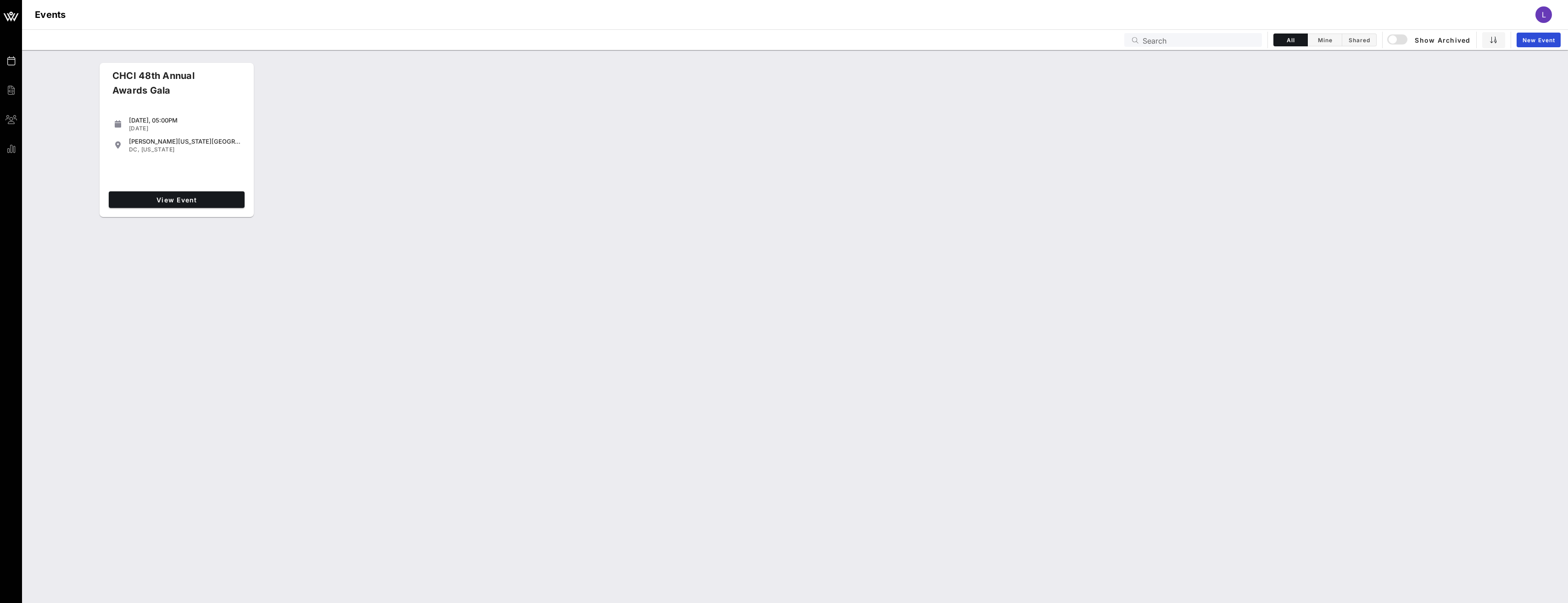
click at [52, 17] on h1 "Events" at bounding box center [50, 15] width 31 height 15
click at [0, 0] on span "Events" at bounding box center [0, 0] width 0 height 0
click at [222, 204] on link "View Event" at bounding box center [177, 199] width 136 height 16
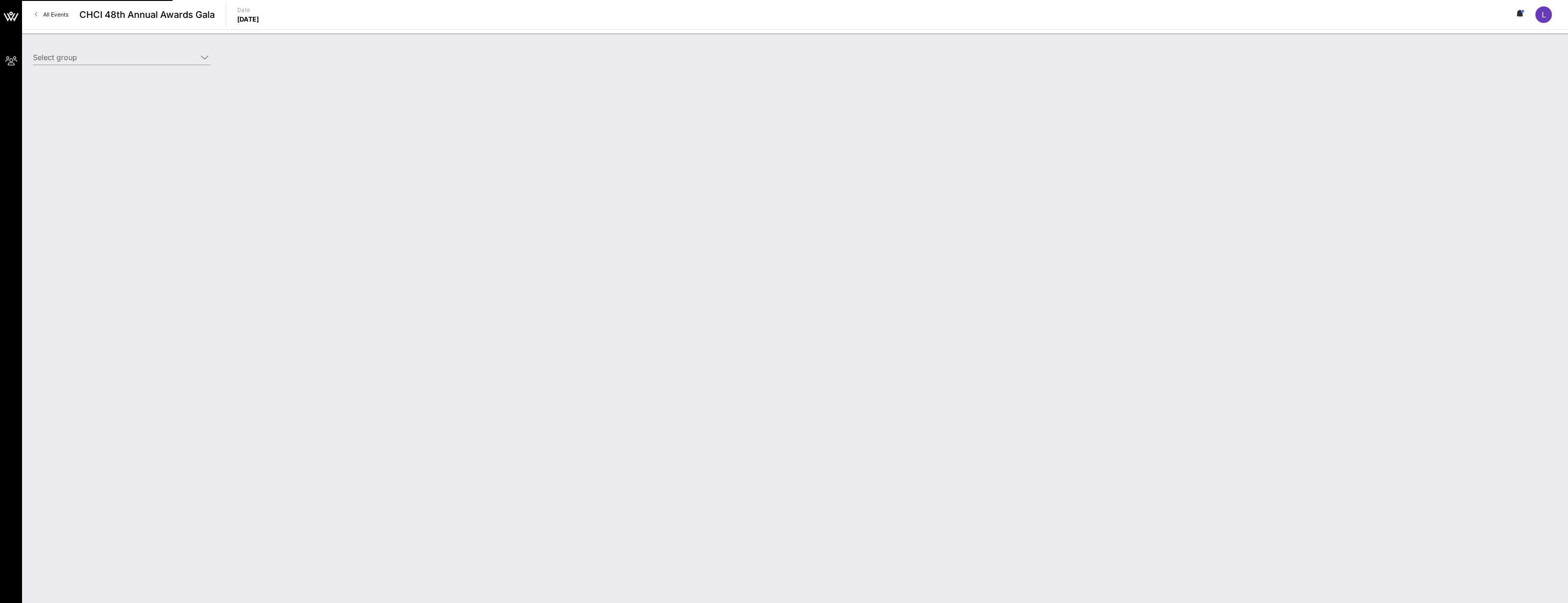
type input "National Association of Broadcasters (NAB) (National Association of Broadcaster…"
